Goal: Check status: Check status

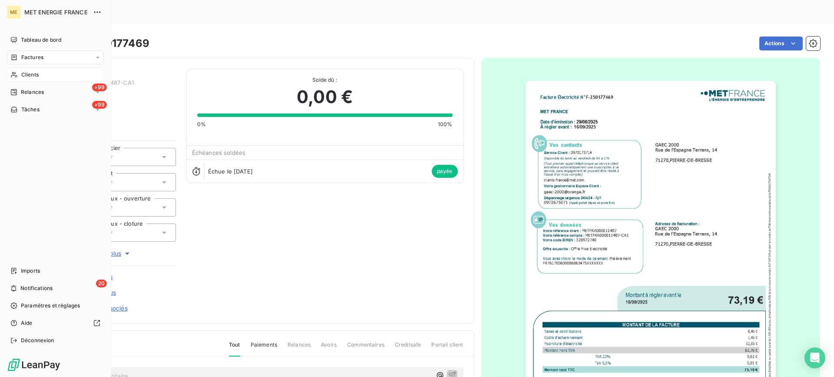
click at [13, 68] on div "Clients" at bounding box center [55, 75] width 97 height 14
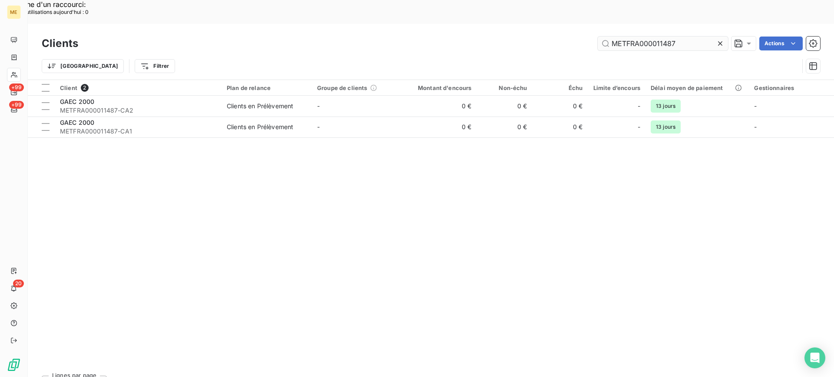
click at [622, 37] on input "METFRA000011487" at bounding box center [663, 44] width 130 height 14
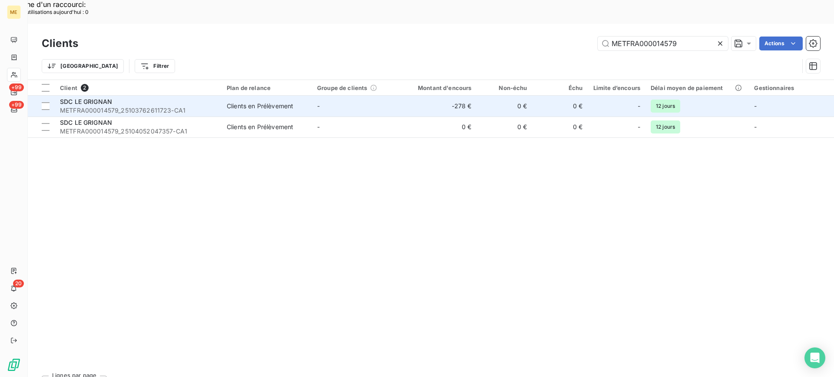
type input "METFRA000014579"
click at [154, 106] on span "METFRA000014579_25103762611723-CA1" at bounding box center [138, 110] width 156 height 9
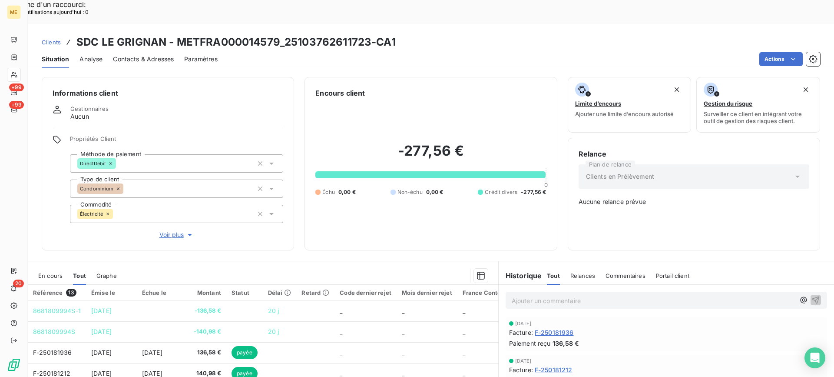
click at [58, 272] on span "En cours" at bounding box center [50, 275] width 24 height 7
